Goal: Information Seeking & Learning: Learn about a topic

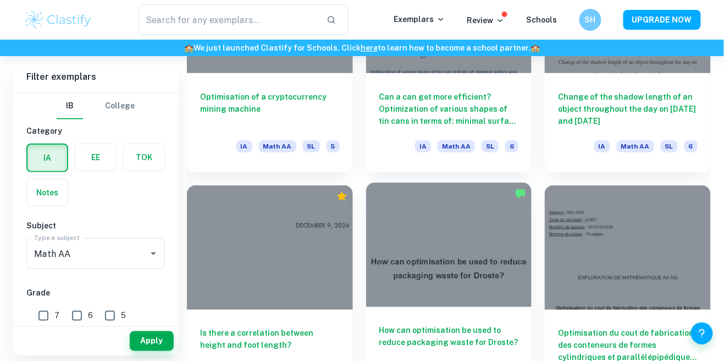
scroll to position [1586, 0]
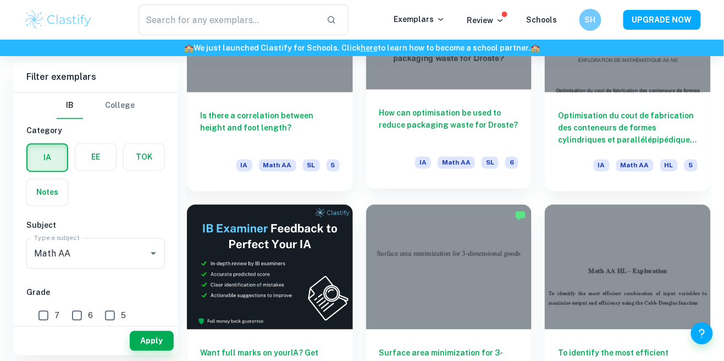
click at [480, 130] on h6 "How can optimisation be used to reduce packaging waste for Droste?" at bounding box center [450, 125] width 140 height 36
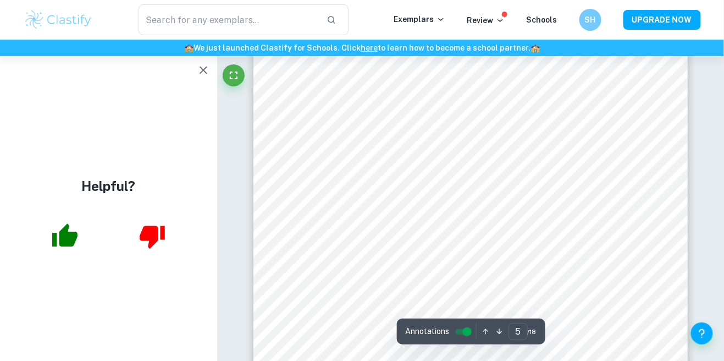
scroll to position [1932, 0]
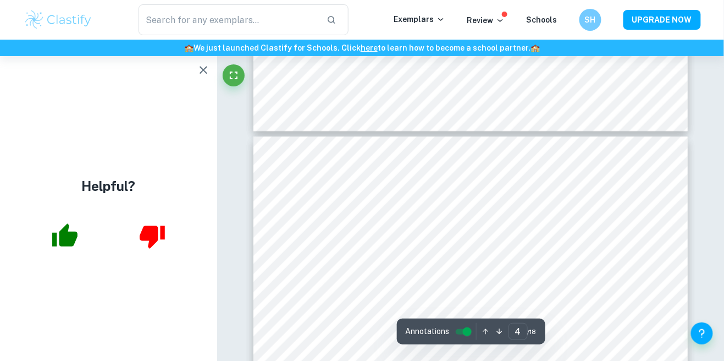
click at [201, 75] on icon "button" at bounding box center [203, 69] width 13 height 13
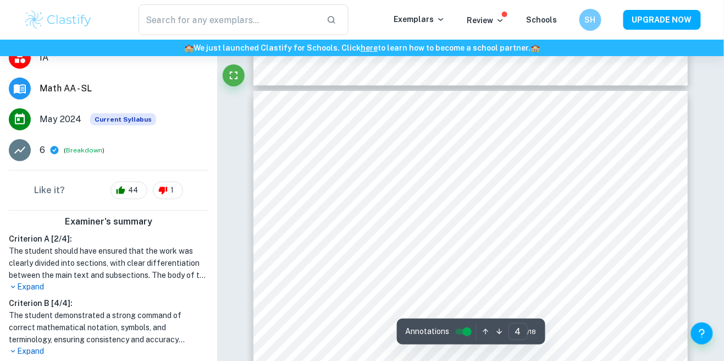
scroll to position [306, 0]
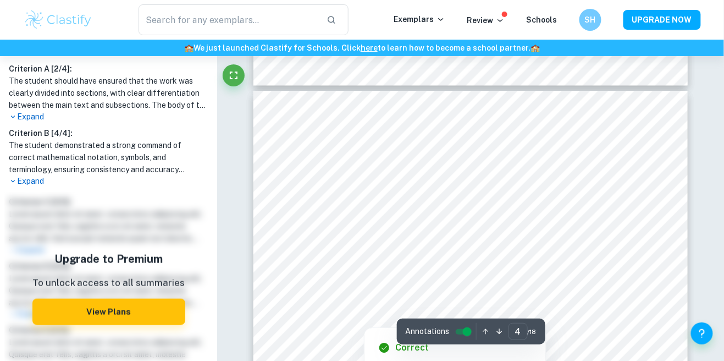
type input "3"
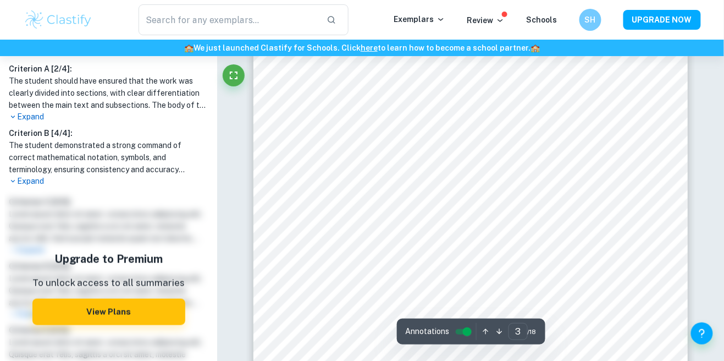
scroll to position [1467, 0]
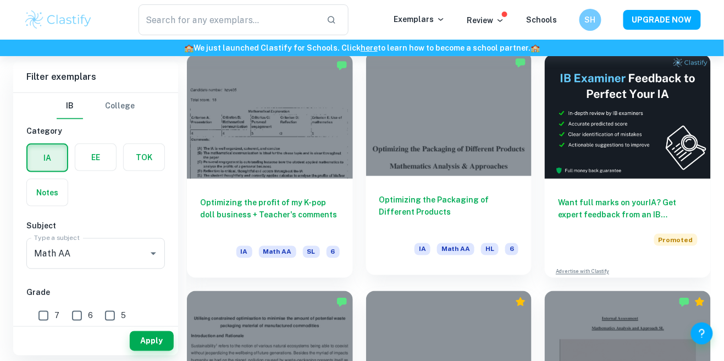
scroll to position [315, 0]
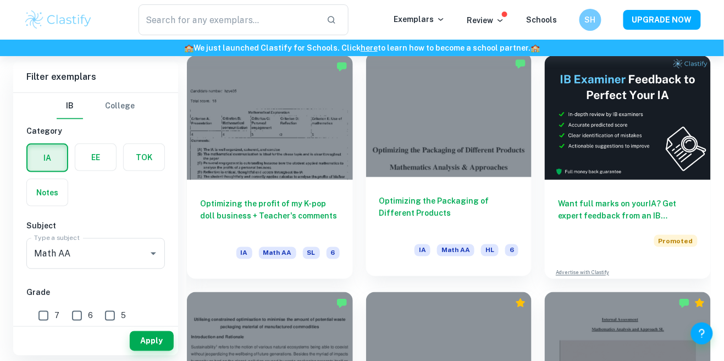
click at [474, 195] on h6 "Optimizing the Packaging of Different Products" at bounding box center [450, 213] width 140 height 36
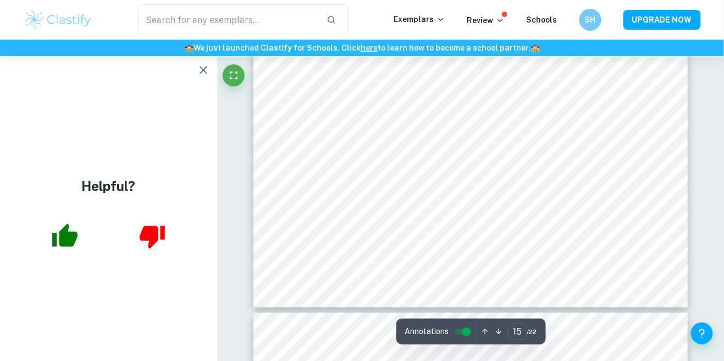
scroll to position [8805, 0]
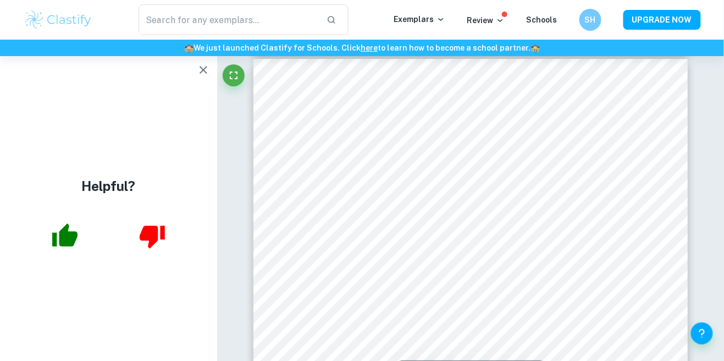
click at [80, 259] on button "button" at bounding box center [64, 235] width 45 height 45
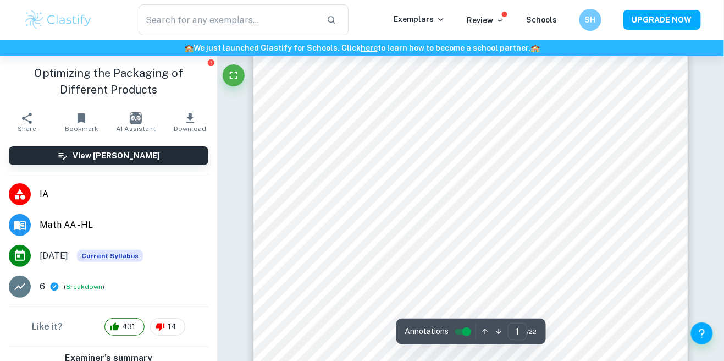
scroll to position [0, 0]
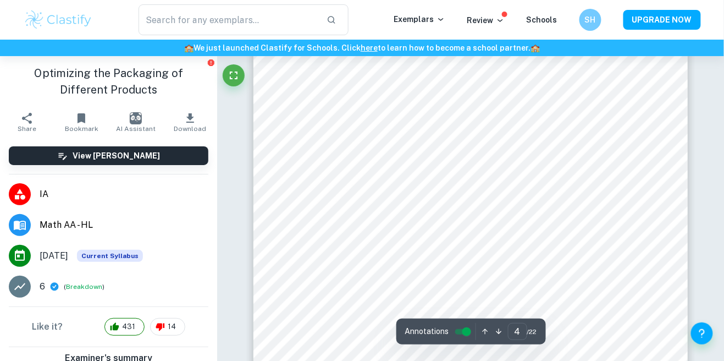
scroll to position [2280, 0]
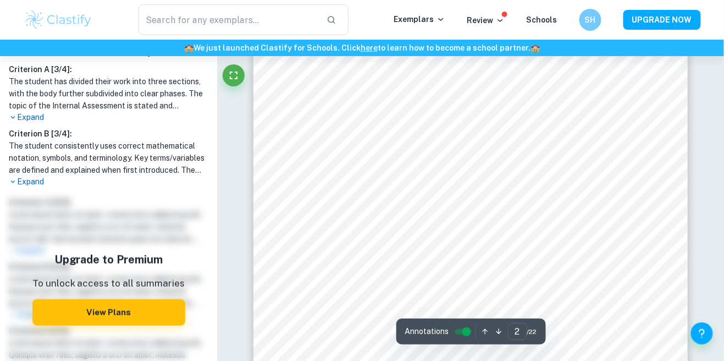
scroll to position [811, 0]
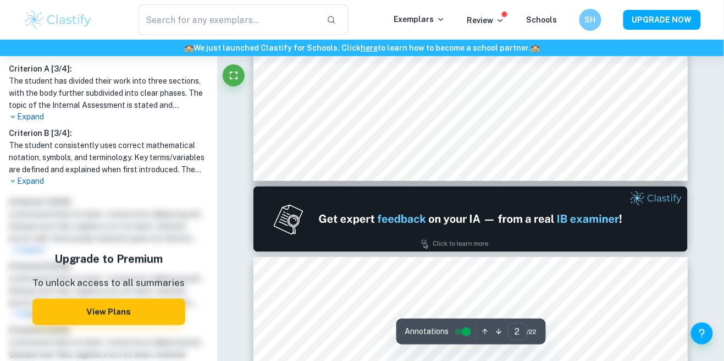
type input "1"
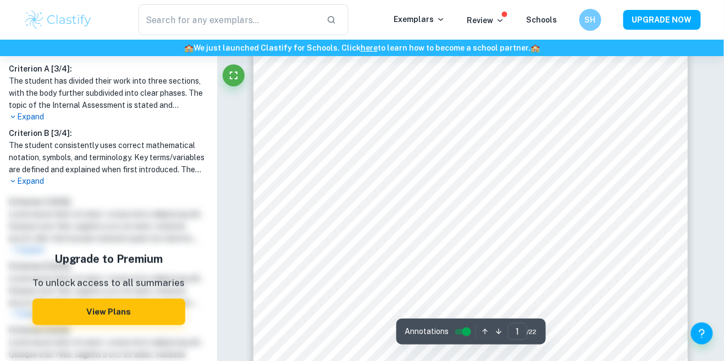
scroll to position [0, 0]
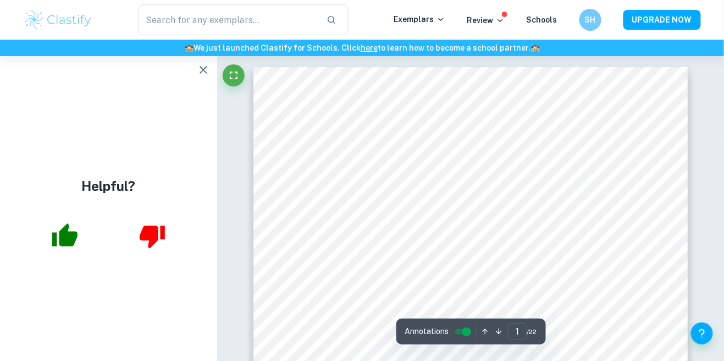
scroll to position [538, 0]
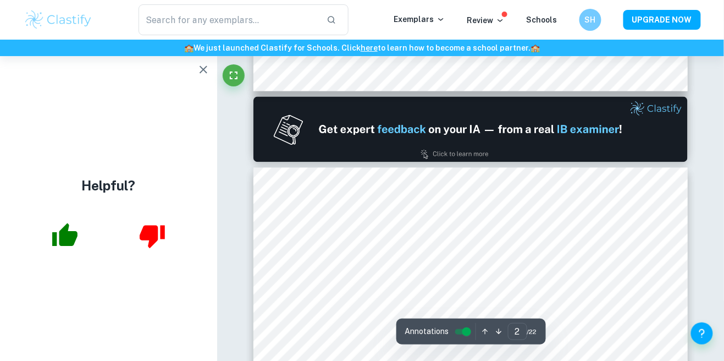
click at [206, 72] on icon "button" at bounding box center [204, 70] width 8 height 8
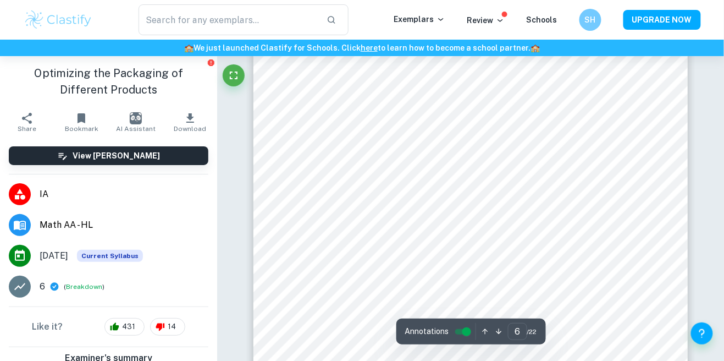
scroll to position [2637, 0]
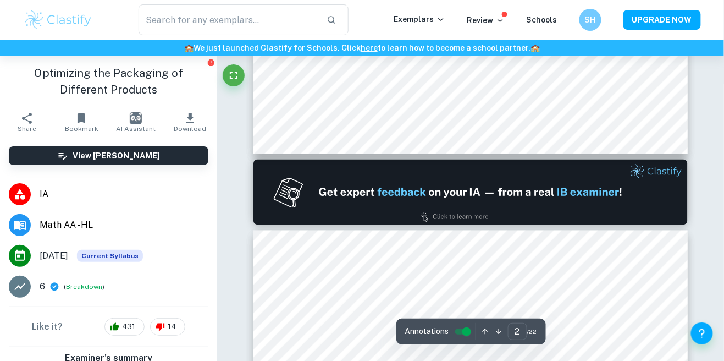
type input "1"
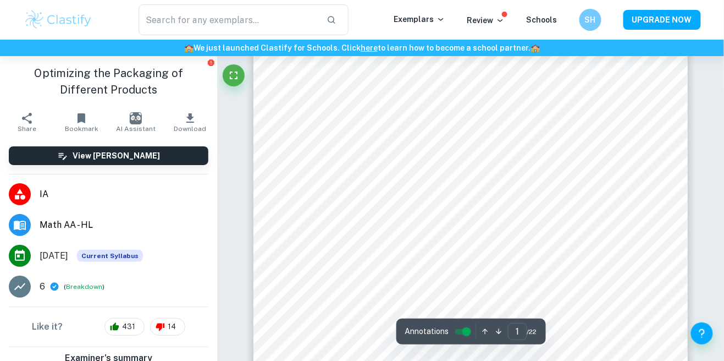
scroll to position [0, 0]
